Goal: Task Accomplishment & Management: Use online tool/utility

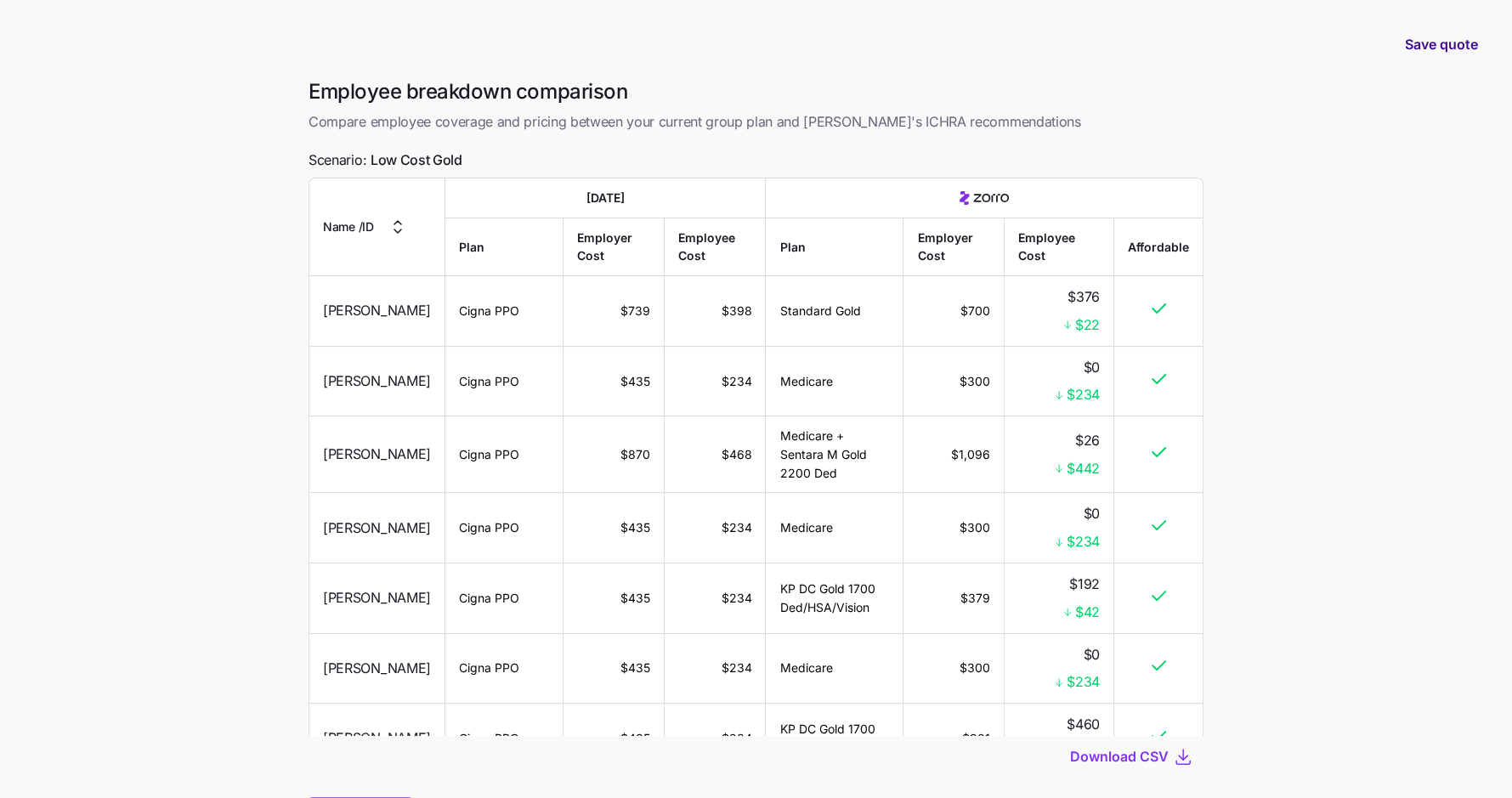
scroll to position [771, 0]
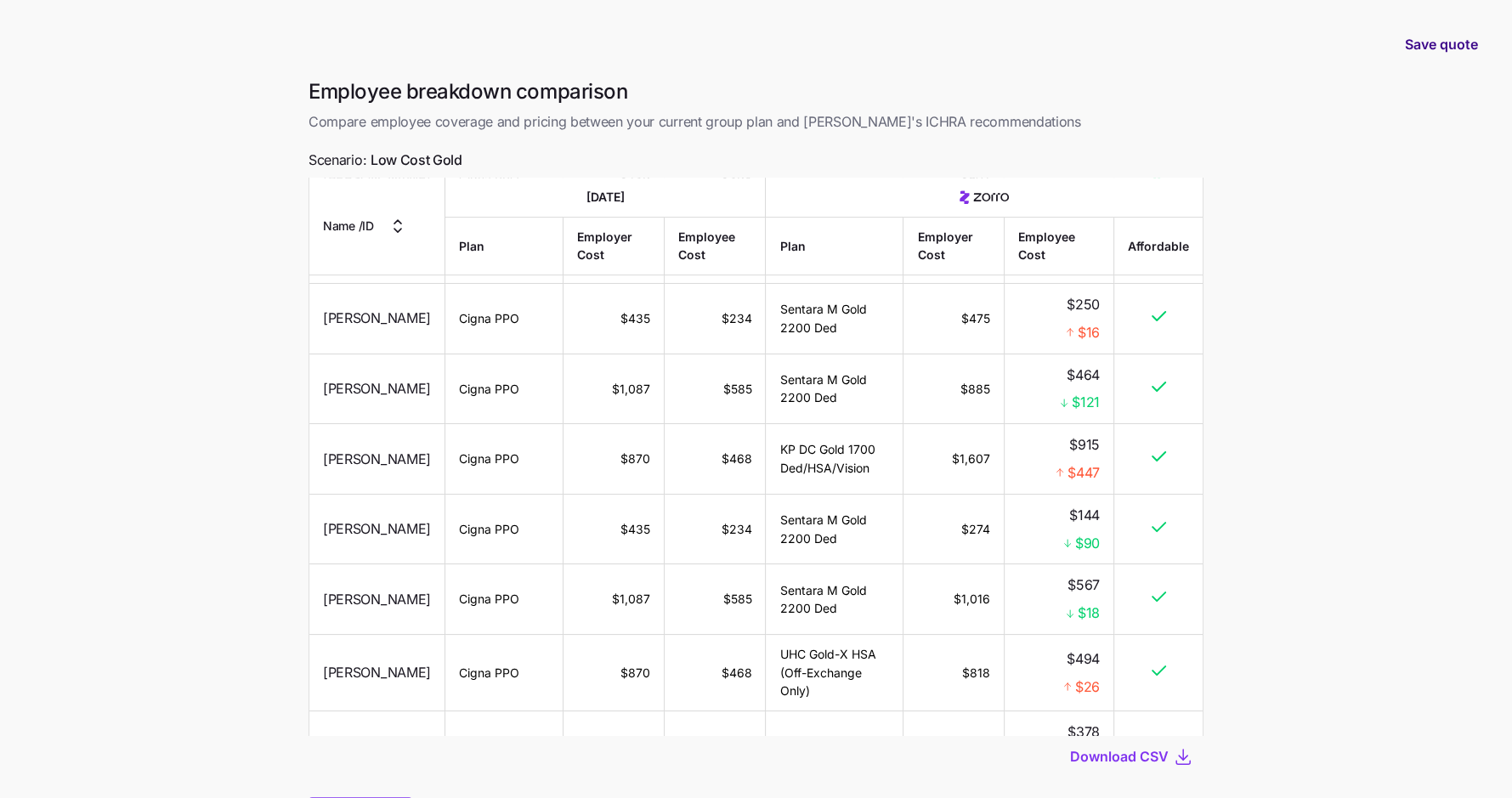
click at [1434, 52] on span "Save quote" at bounding box center [1441, 44] width 73 height 20
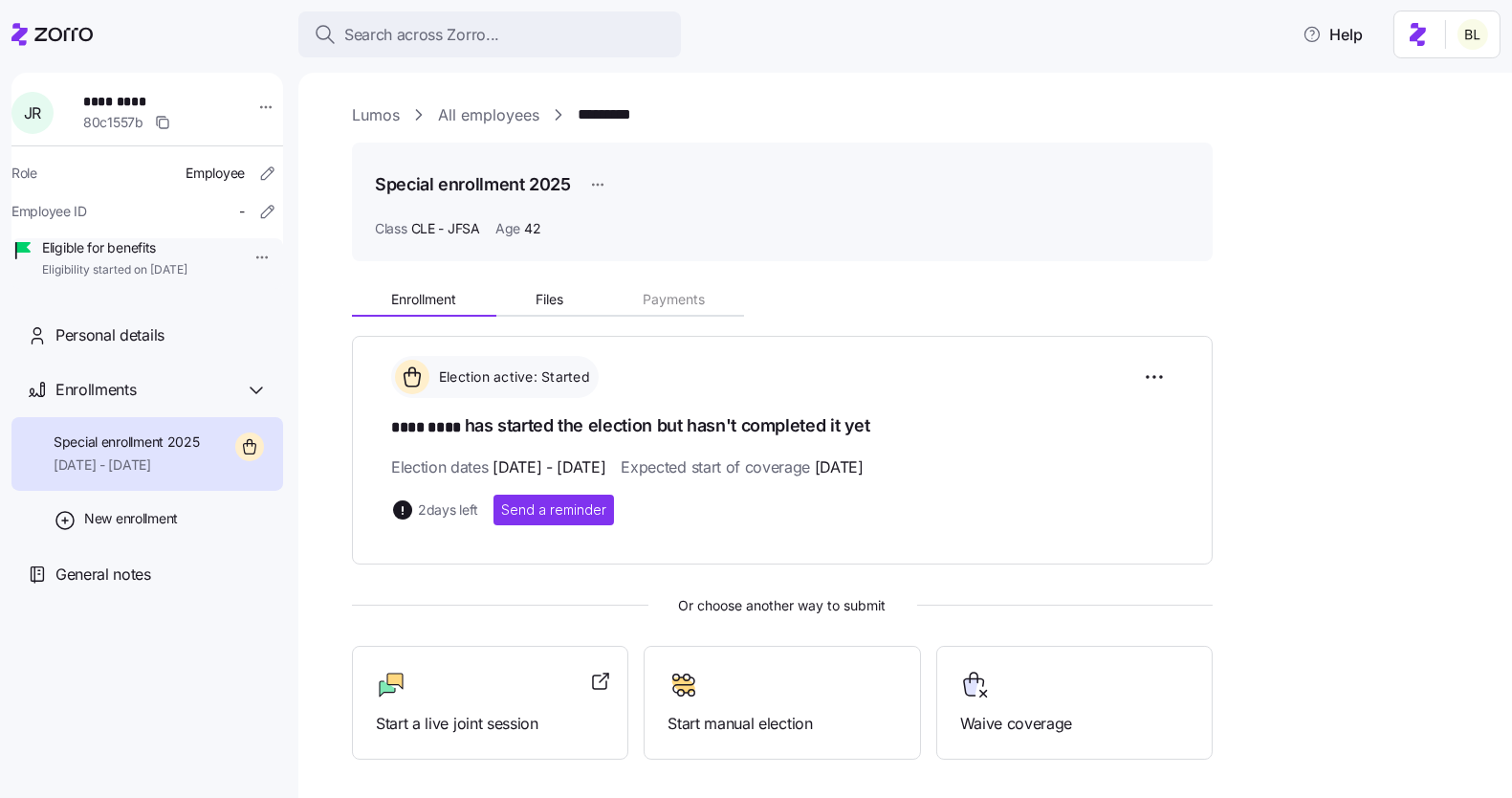
click at [369, 128] on div "Lumos All employees ********* Special enrollment 2025 Class CLE - JFSA Age [DEM…" at bounding box center [919, 478] width 1133 height 748
click at [371, 113] on link "Lumos" at bounding box center [376, 115] width 48 height 24
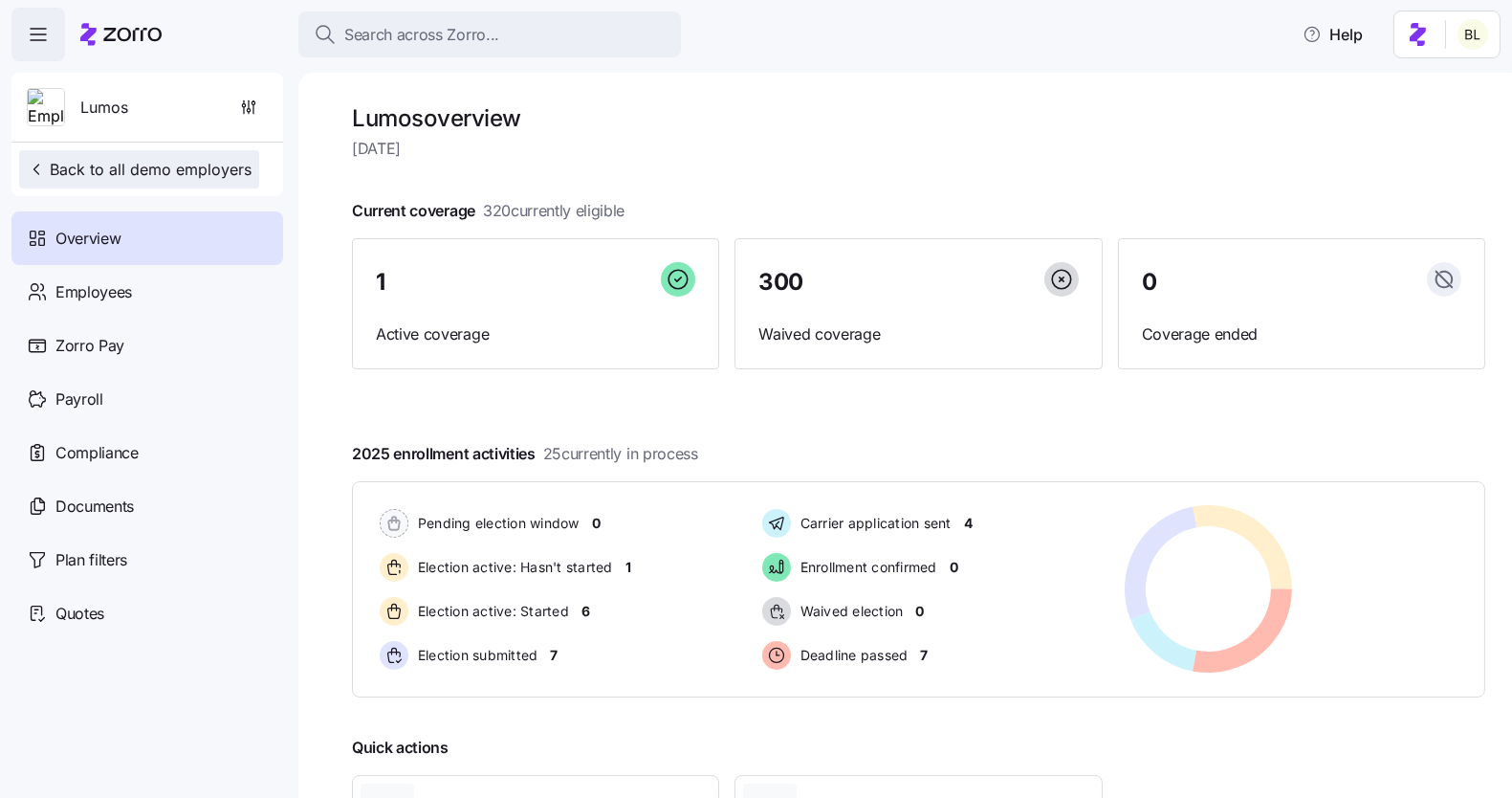
click at [142, 165] on span "Back to all demo employers" at bounding box center [139, 170] width 224 height 23
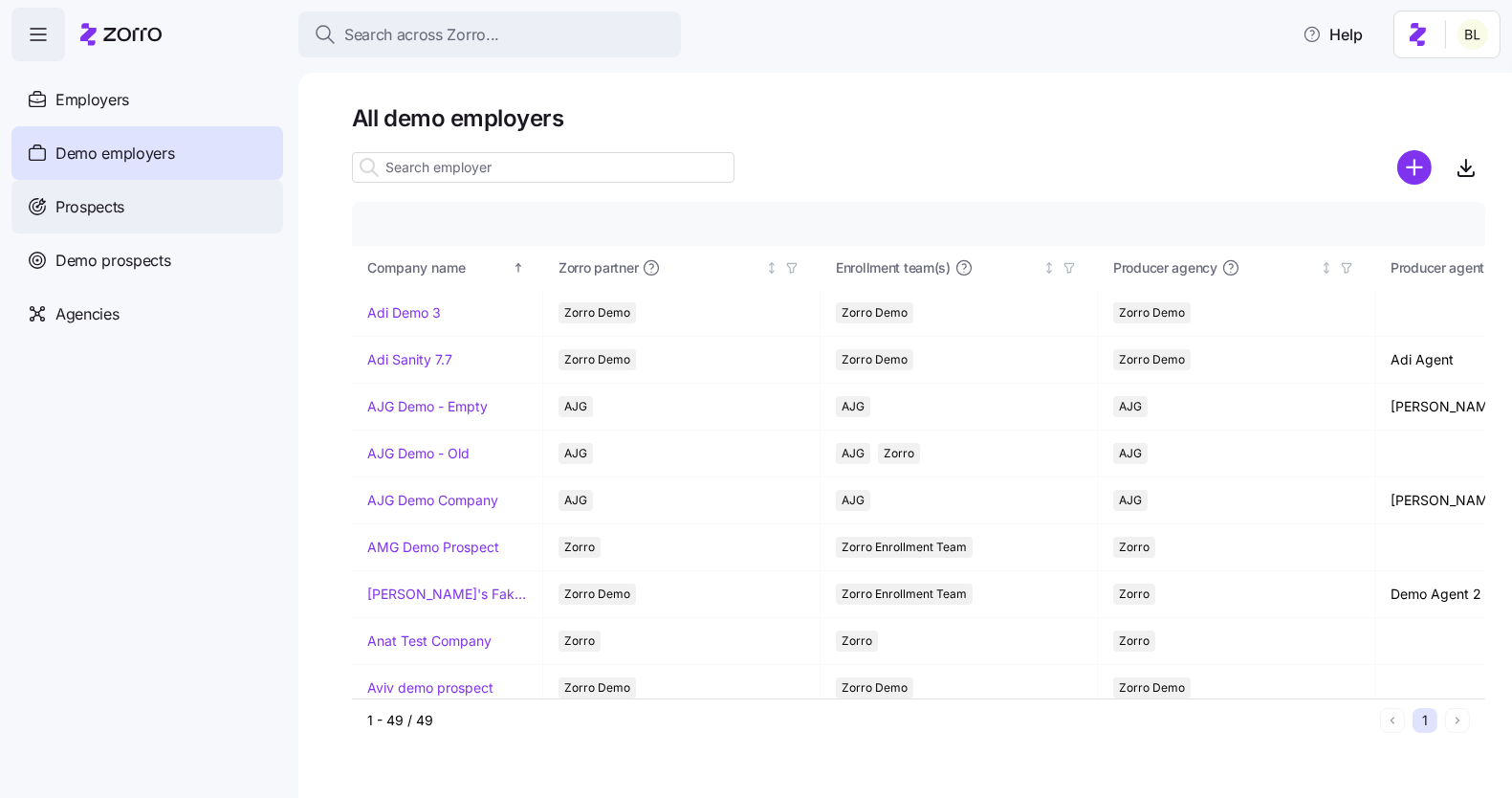
click at [117, 206] on span "Prospects" at bounding box center [90, 207] width 69 height 24
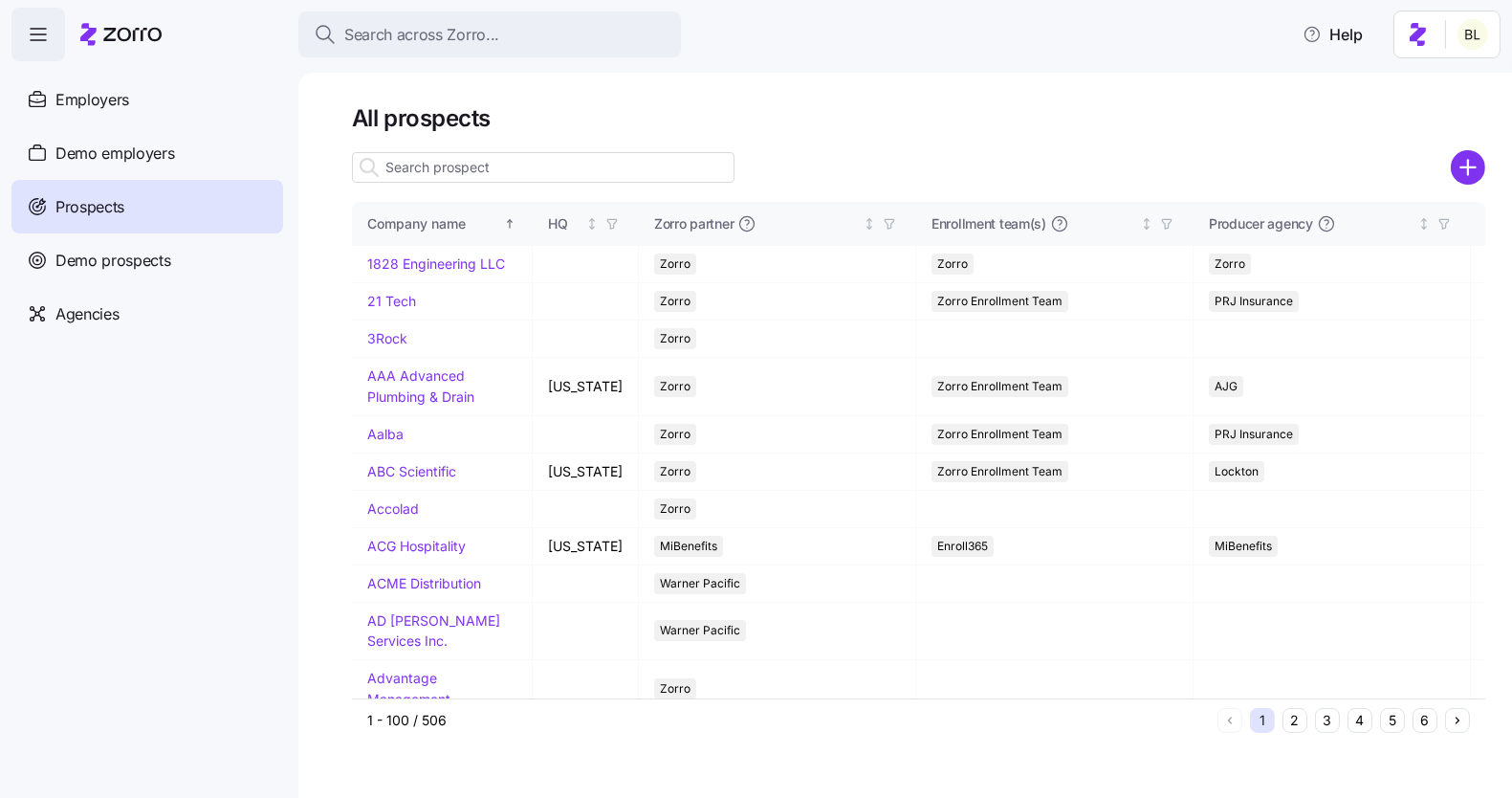
click at [469, 164] on input at bounding box center [543, 168] width 383 height 31
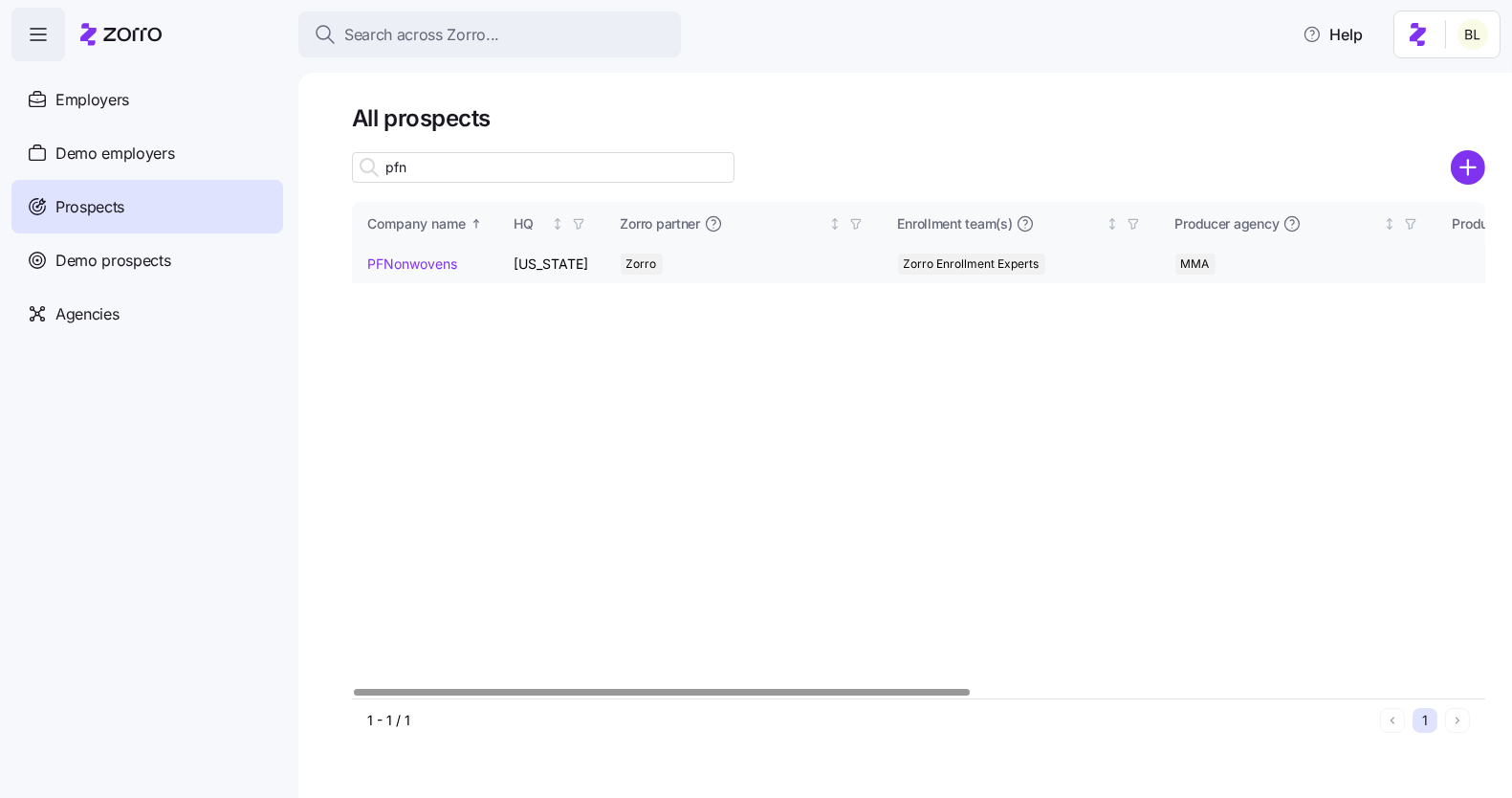
type input "pfn"
click at [414, 268] on link "PFNonwovens" at bounding box center [412, 263] width 90 height 16
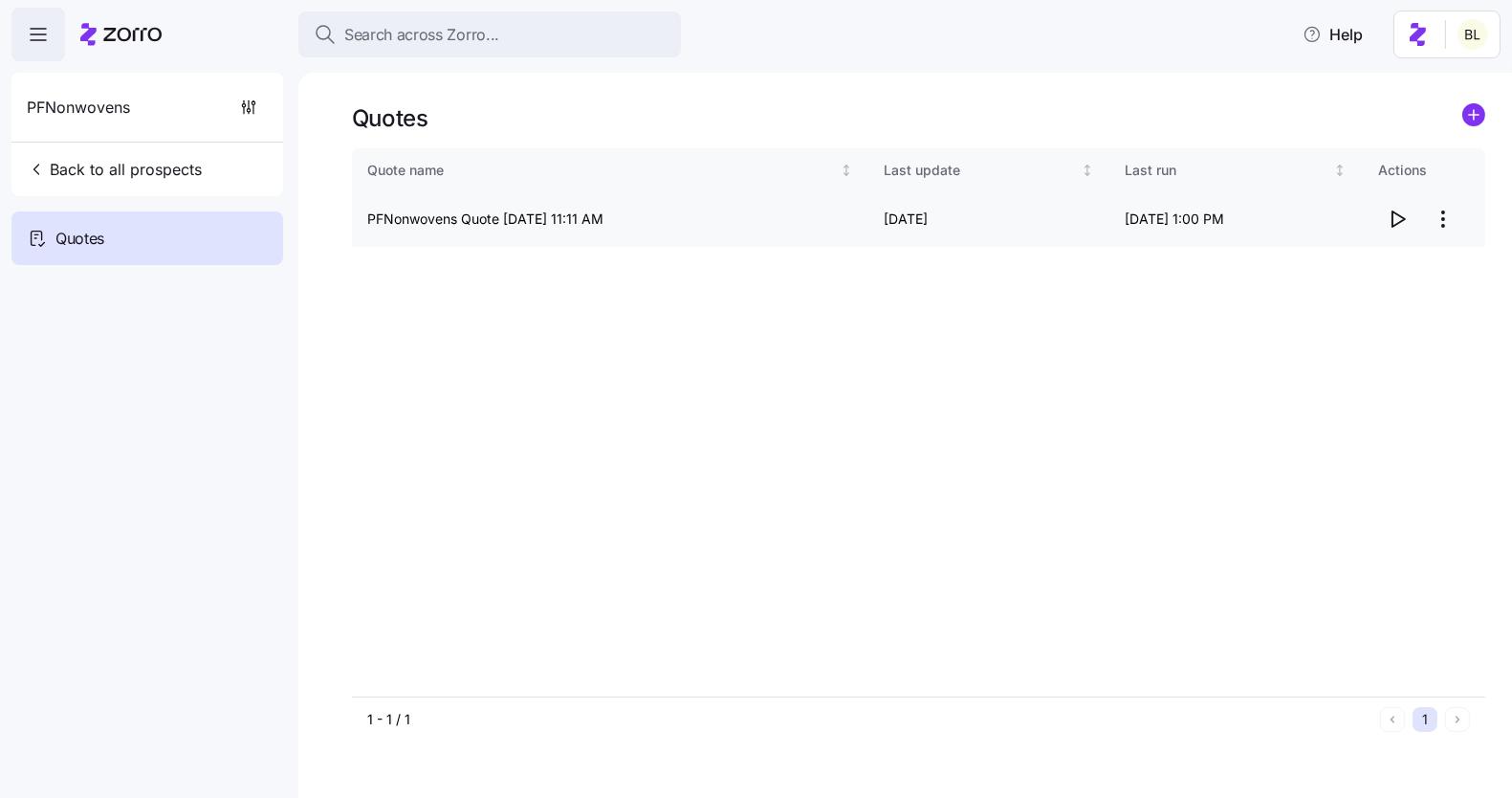
click at [1399, 214] on icon "button" at bounding box center [1399, 220] width 12 height 15
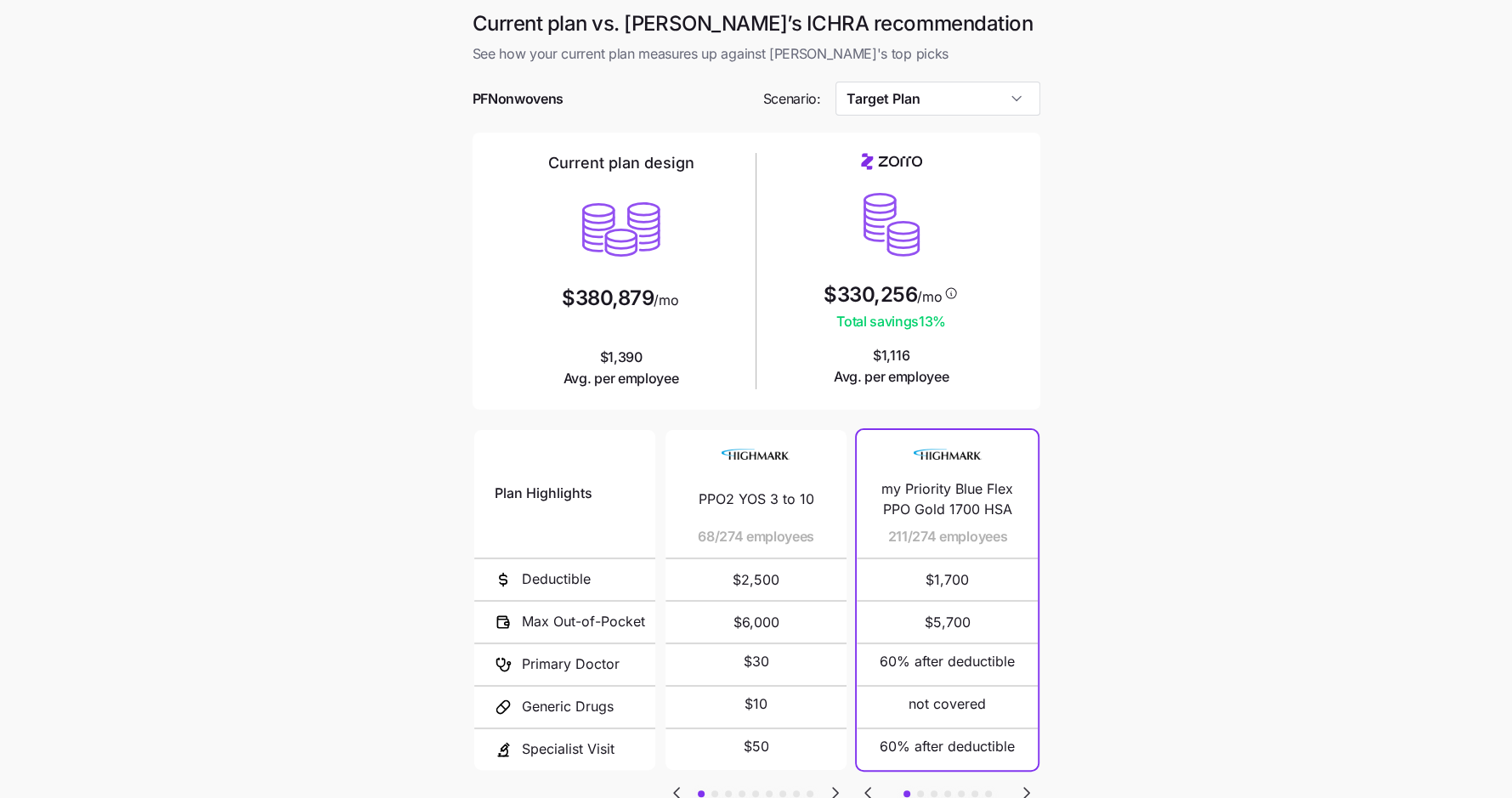
scroll to position [129, 0]
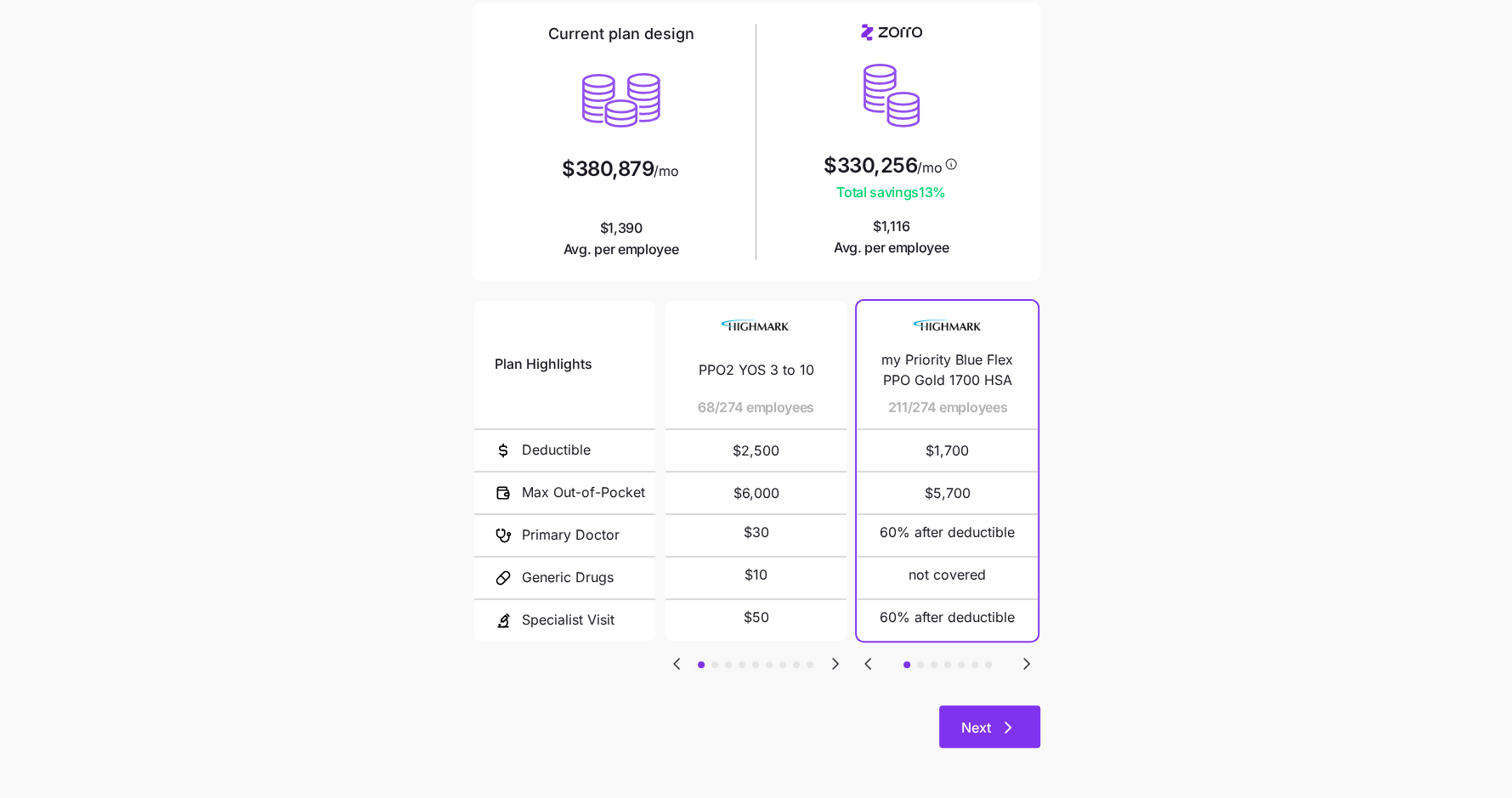
click at [976, 717] on span "Next" at bounding box center [975, 727] width 30 height 20
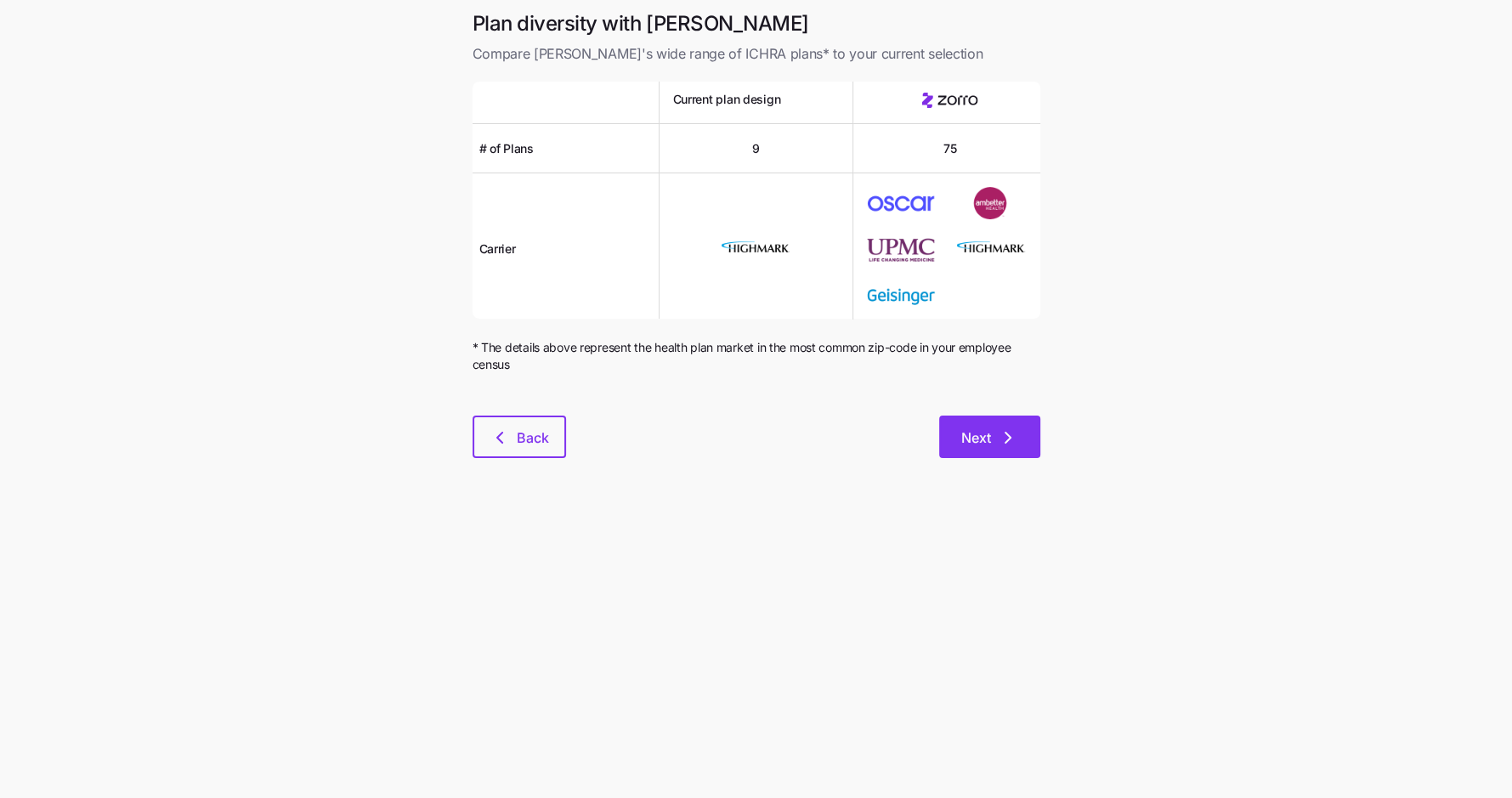
click at [997, 426] on button "Next" at bounding box center [990, 437] width 101 height 43
